Goal: Navigation & Orientation: Understand site structure

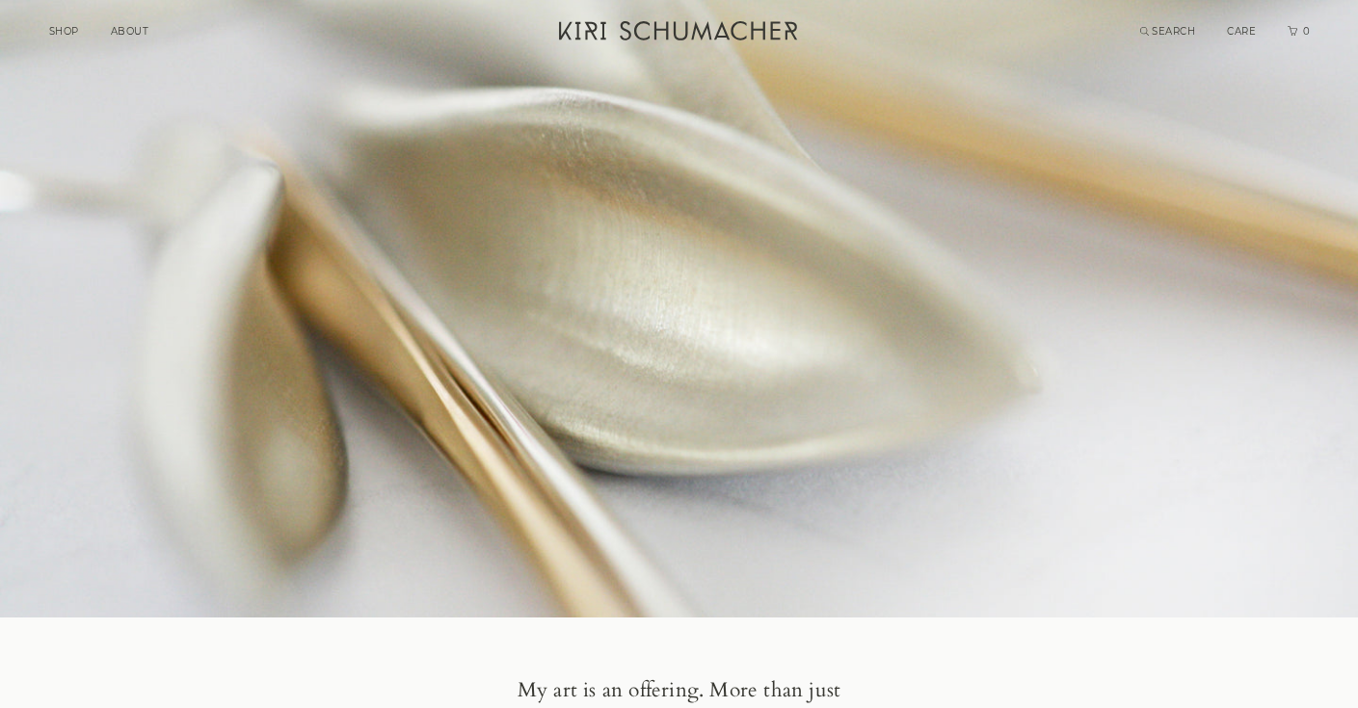
click at [123, 32] on link "ABOUT" at bounding box center [130, 31] width 39 height 13
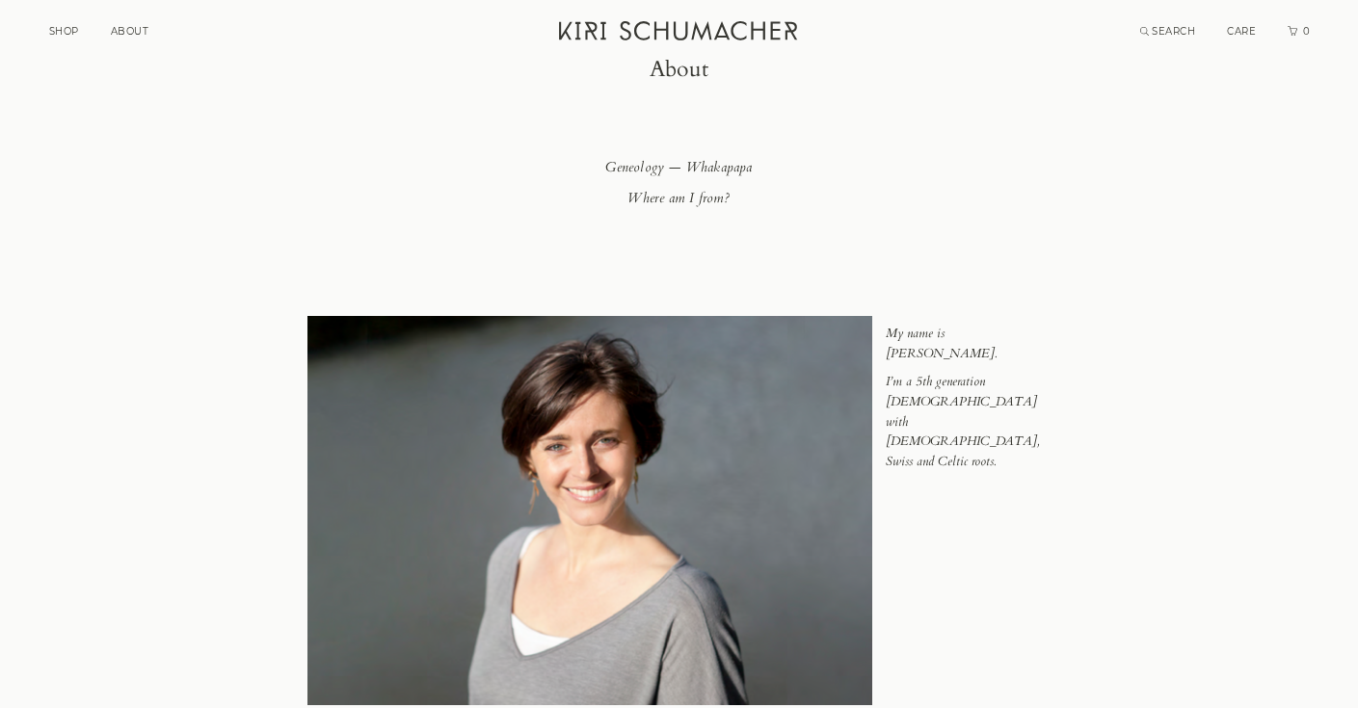
scroll to position [105, 0]
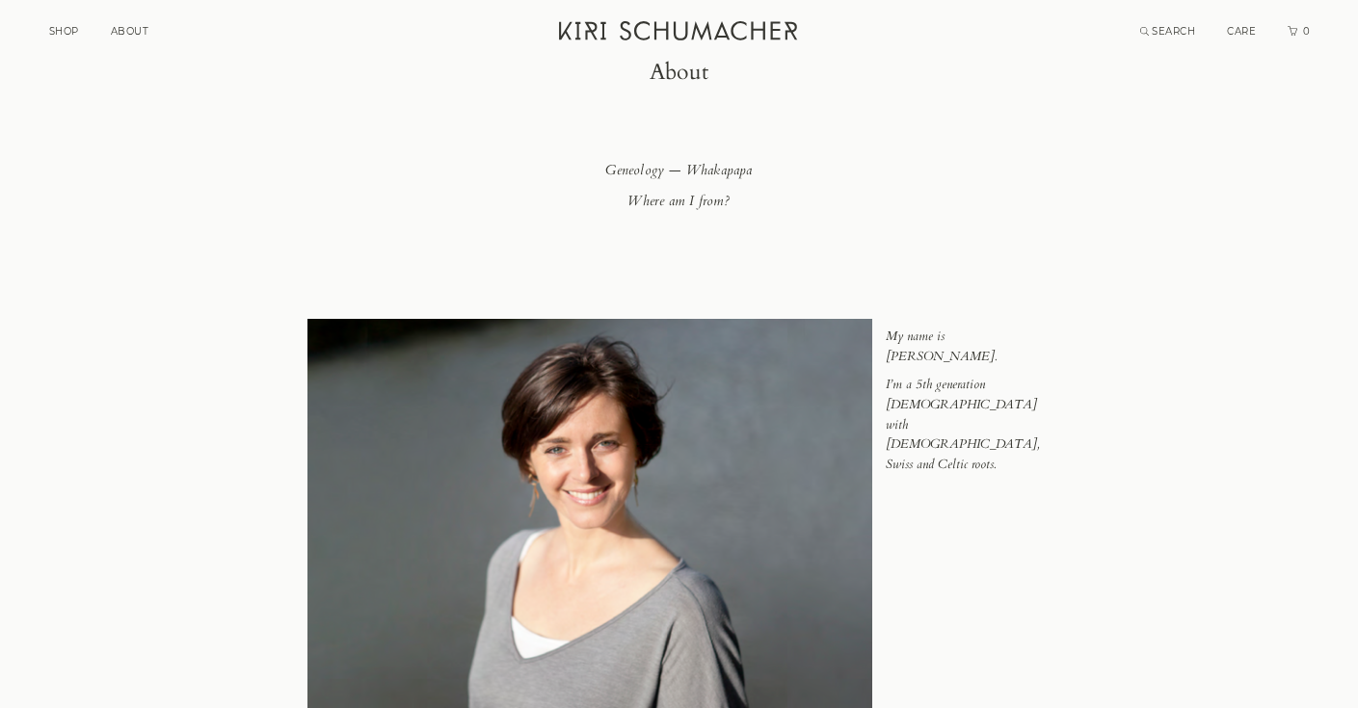
click at [63, 34] on link "SHOP" at bounding box center [64, 31] width 30 height 13
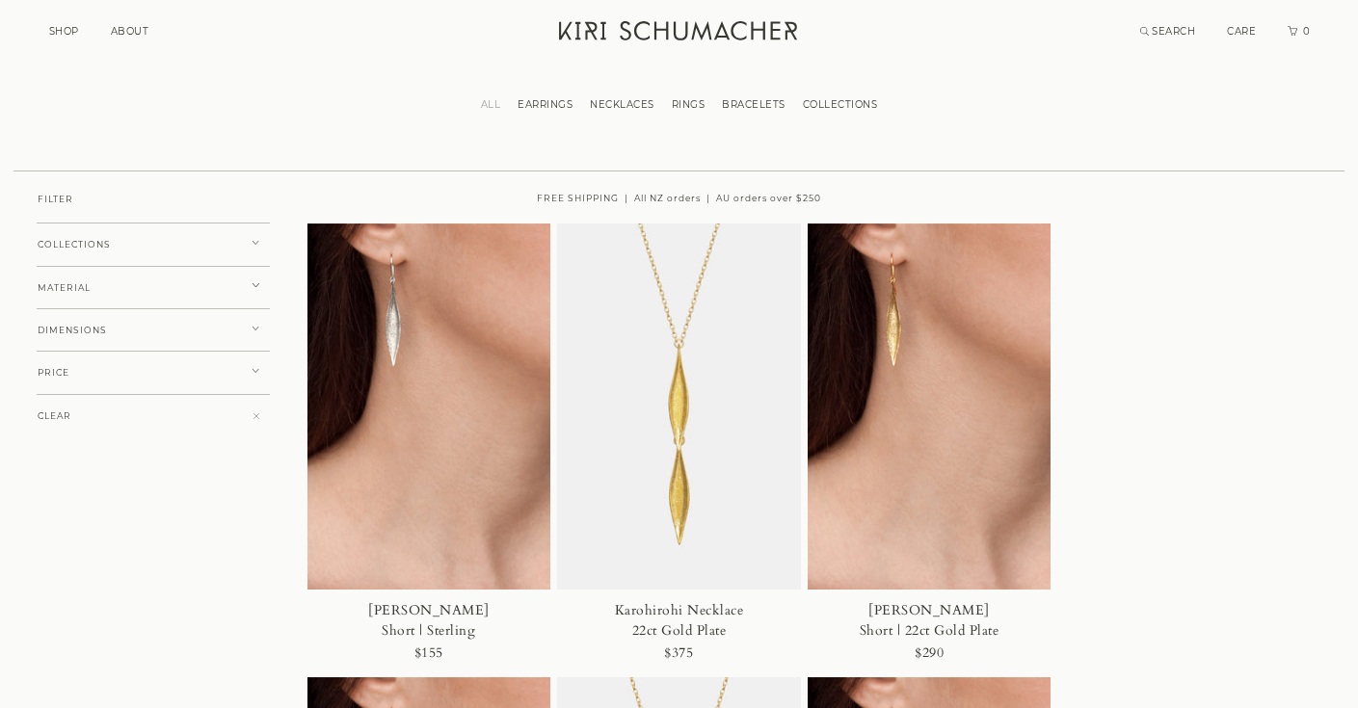
click at [133, 43] on div "SHOP ABOUT ALL JEWELLERY EARRINGS NECKLACES RINGS BRACELETS COLLECTIONS About C…" at bounding box center [679, 30] width 1262 height 60
click at [133, 35] on link "ABOUT" at bounding box center [130, 31] width 39 height 13
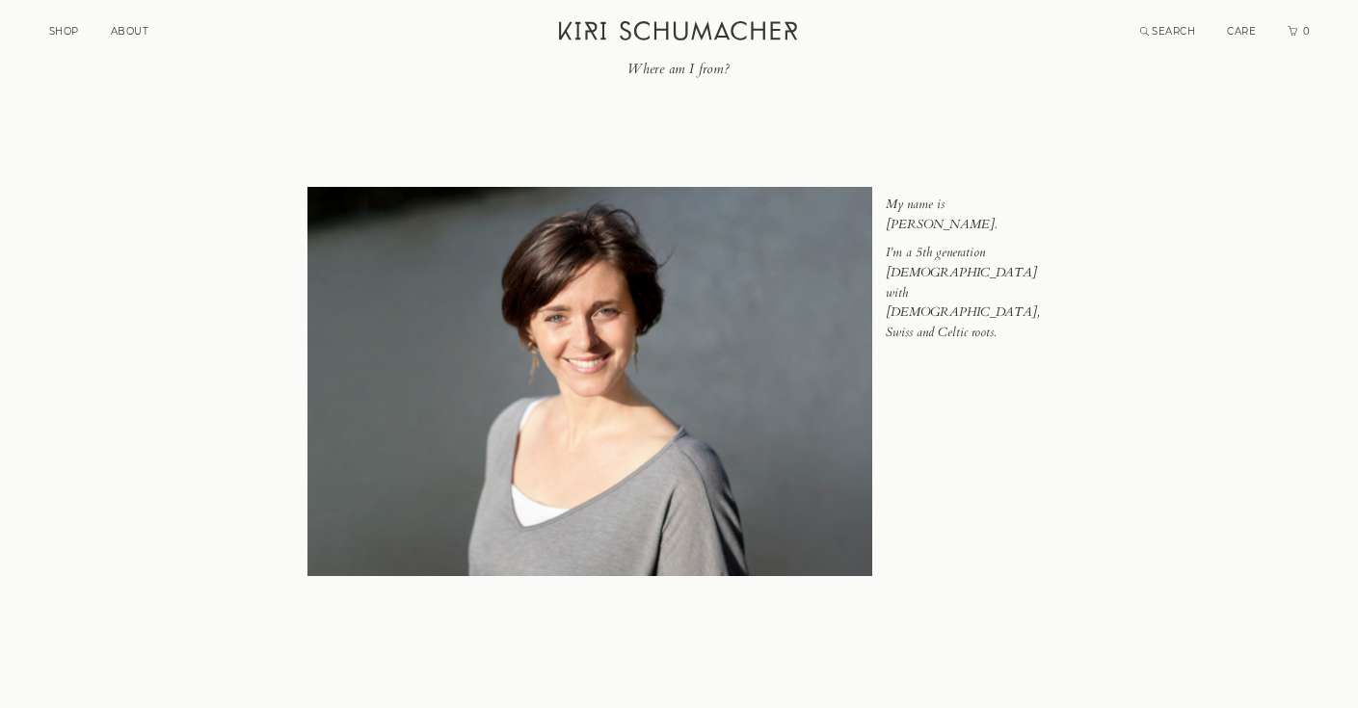
scroll to position [249, 0]
